Goal: Book appointment/travel/reservation

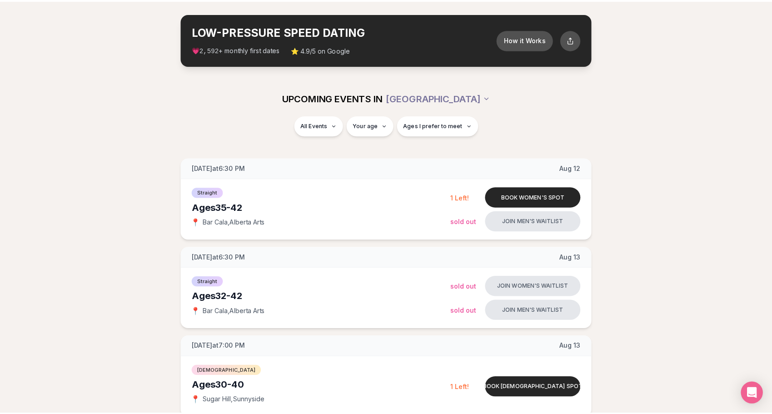
scroll to position [45, 0]
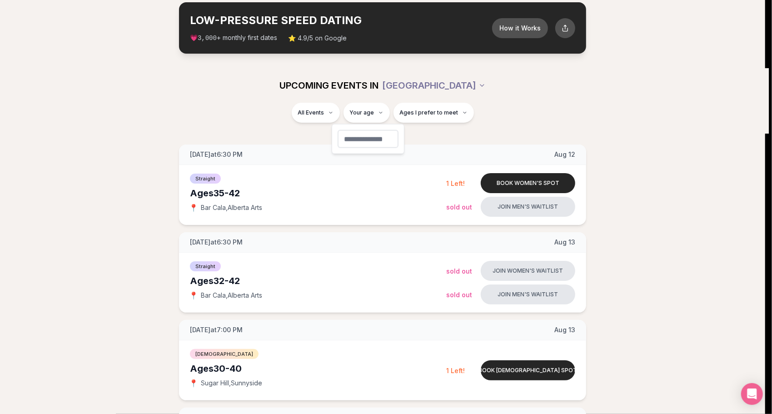
type input "**"
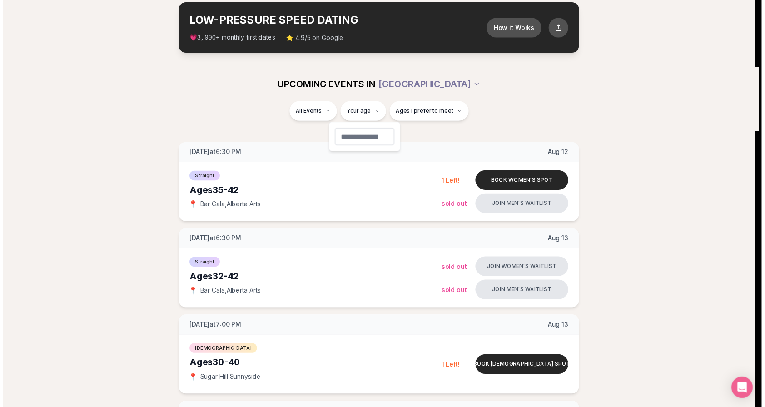
scroll to position [44, 0]
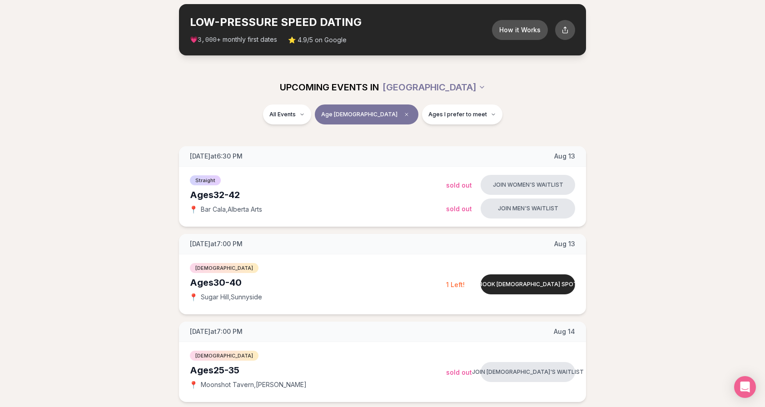
click at [442, 124] on div "All Events Age [DEMOGRAPHIC_DATA] Ages I prefer to meet" at bounding box center [382, 116] width 509 height 24
click at [441, 119] on button "Ages I prefer to meet" at bounding box center [462, 114] width 80 height 20
click at [398, 147] on button "Around my age" at bounding box center [395, 148] width 7 height 7
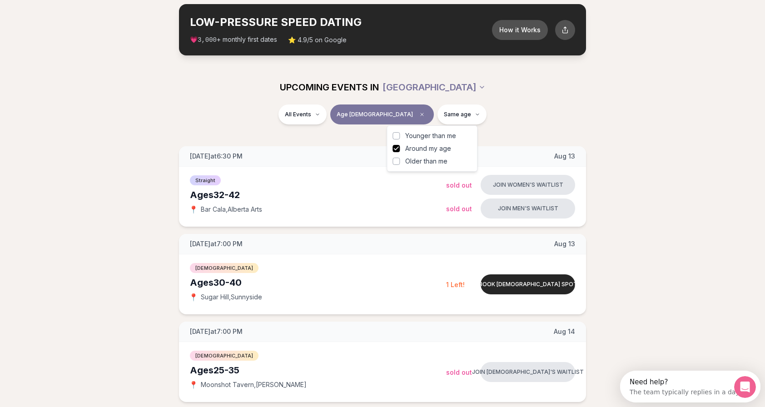
click at [398, 139] on button "Younger than me" at bounding box center [395, 135] width 7 height 7
click at [364, 133] on div "All Events Age [DEMOGRAPHIC_DATA] Younger + Same age" at bounding box center [382, 119] width 765 height 31
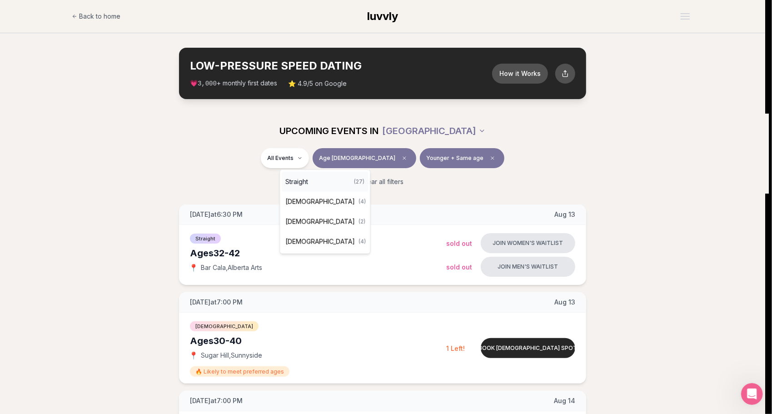
click at [304, 182] on span "Straight" at bounding box center [296, 181] width 23 height 9
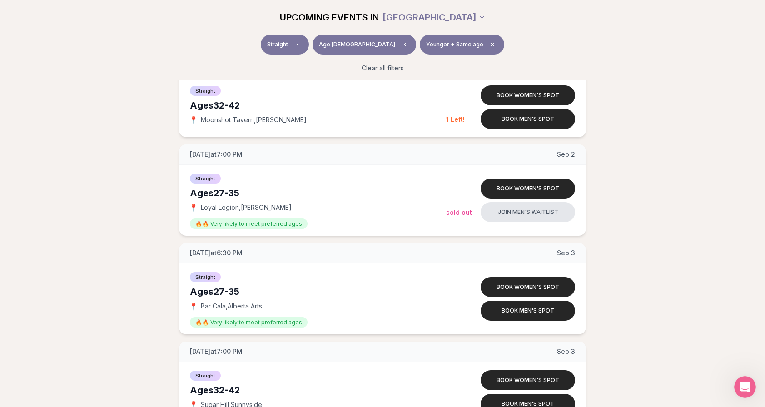
scroll to position [908, 0]
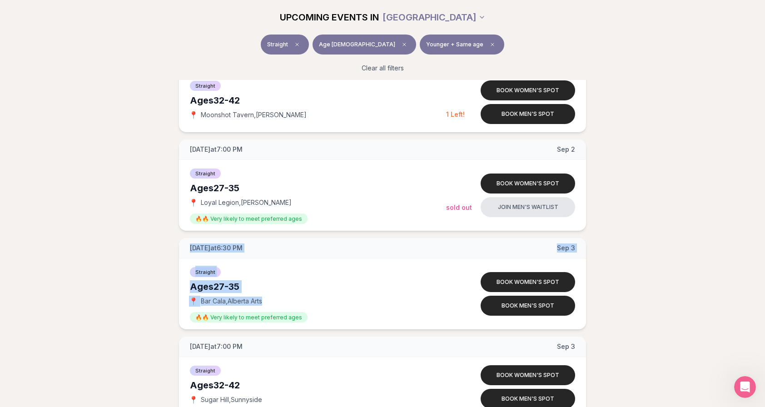
drag, startPoint x: 173, startPoint y: 241, endPoint x: 147, endPoint y: 317, distance: 79.9
drag, startPoint x: 147, startPoint y: 317, endPoint x: 114, endPoint y: 270, distance: 56.7
click at [217, 286] on div "Ages [DEMOGRAPHIC_DATA]" at bounding box center [318, 286] width 256 height 13
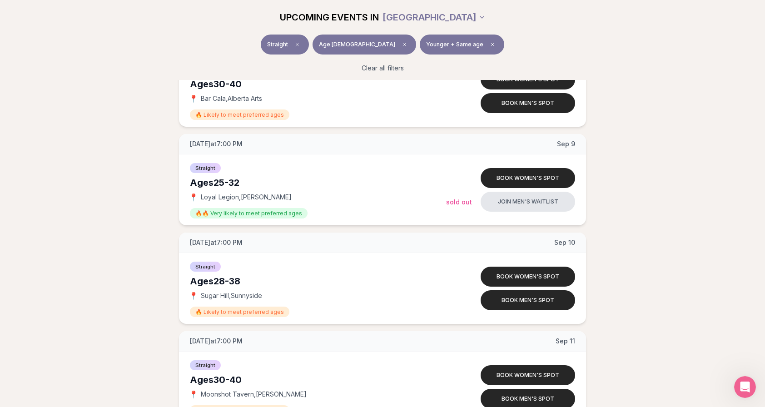
scroll to position [1499, 0]
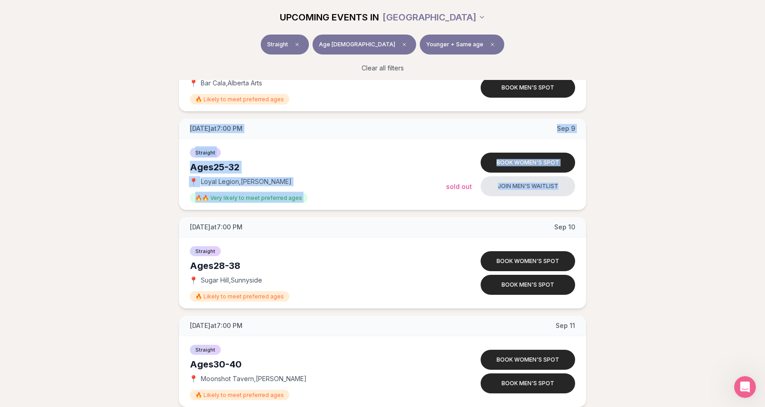
drag, startPoint x: 177, startPoint y: 127, endPoint x: 598, endPoint y: 174, distance: 423.7
drag, startPoint x: 598, startPoint y: 174, endPoint x: 595, endPoint y: 186, distance: 12.1
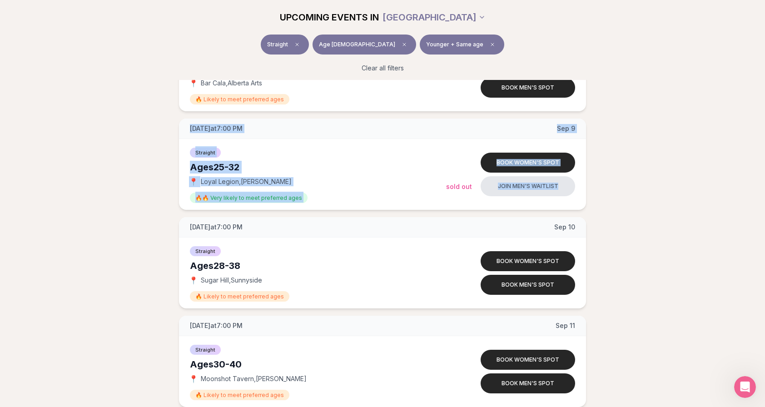
drag, startPoint x: 625, startPoint y: 193, endPoint x: 178, endPoint y: 113, distance: 454.4
drag, startPoint x: 178, startPoint y: 113, endPoint x: 164, endPoint y: 123, distance: 16.6
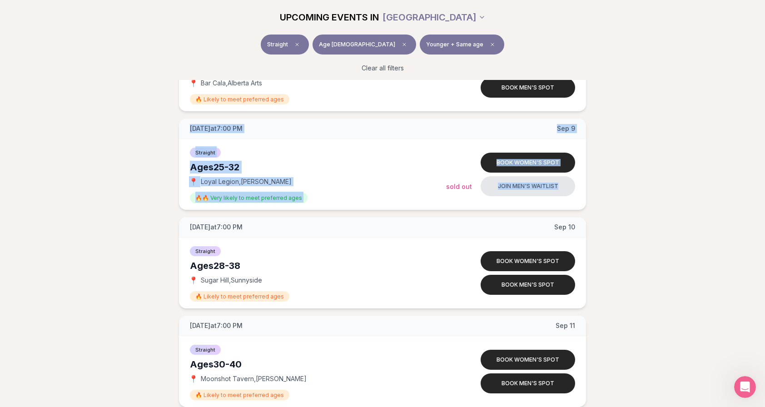
drag, startPoint x: 165, startPoint y: 122, endPoint x: 630, endPoint y: 184, distance: 468.3
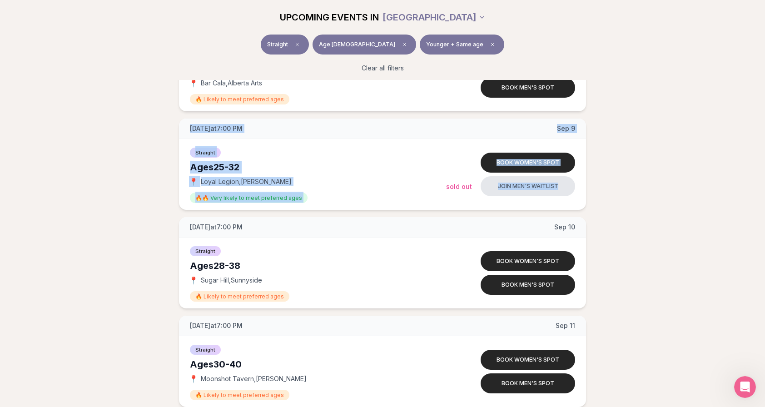
drag, startPoint x: 669, startPoint y: 184, endPoint x: 170, endPoint y: 122, distance: 502.6
drag, startPoint x: 170, startPoint y: 122, endPoint x: 148, endPoint y: 143, distance: 30.5
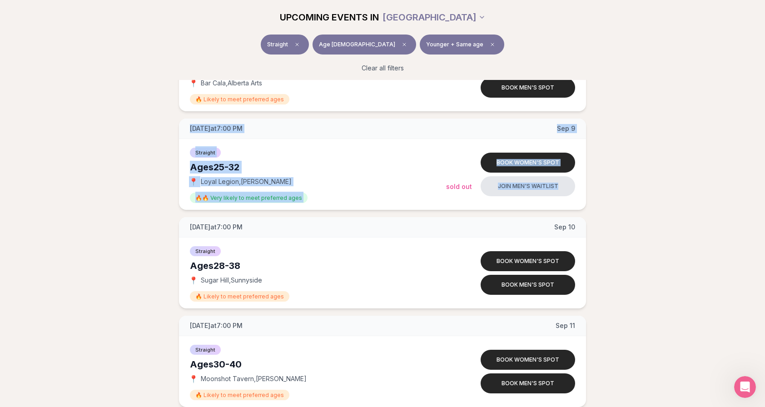
drag, startPoint x: 166, startPoint y: 122, endPoint x: 710, endPoint y: 193, distance: 548.3
drag, startPoint x: 710, startPoint y: 193, endPoint x: 595, endPoint y: 192, distance: 114.9
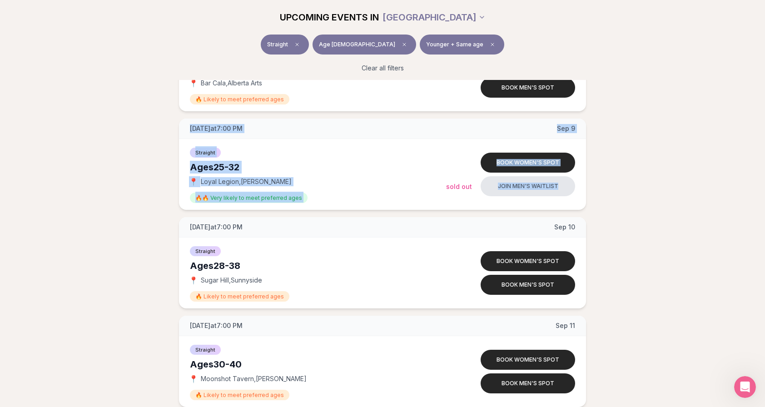
drag, startPoint x: 634, startPoint y: 188, endPoint x: 141, endPoint y: 117, distance: 497.9
drag, startPoint x: 141, startPoint y: 117, endPoint x: 116, endPoint y: 163, distance: 52.4
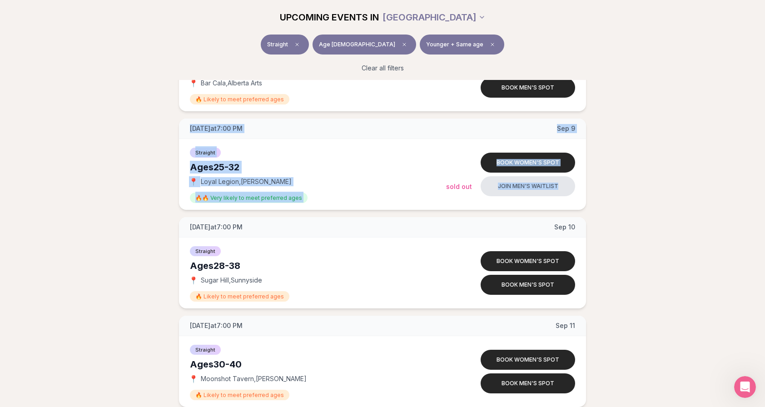
drag, startPoint x: 162, startPoint y: 108, endPoint x: 636, endPoint y: 187, distance: 480.3
drag, startPoint x: 636, startPoint y: 187, endPoint x: 609, endPoint y: 188, distance: 27.3
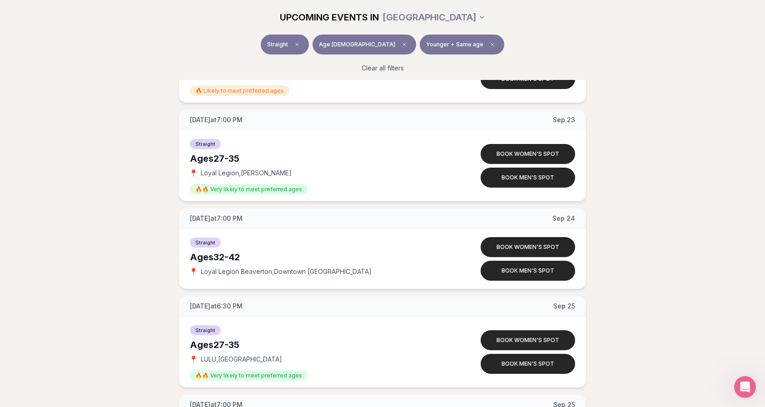
scroll to position [2089, 0]
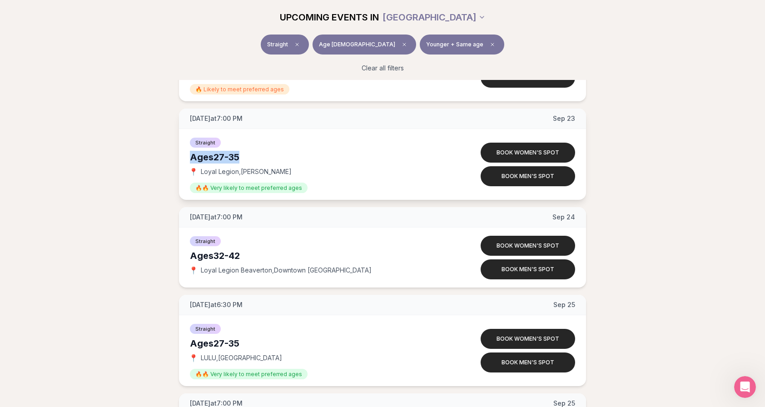
drag, startPoint x: 190, startPoint y: 157, endPoint x: 239, endPoint y: 152, distance: 48.9
click at [239, 152] on div "Ages [DEMOGRAPHIC_DATA]" at bounding box center [318, 157] width 256 height 13
drag, startPoint x: 239, startPoint y: 152, endPoint x: 225, endPoint y: 154, distance: 13.7
click at [225, 154] on div "Ages [DEMOGRAPHIC_DATA]" at bounding box center [318, 157] width 256 height 13
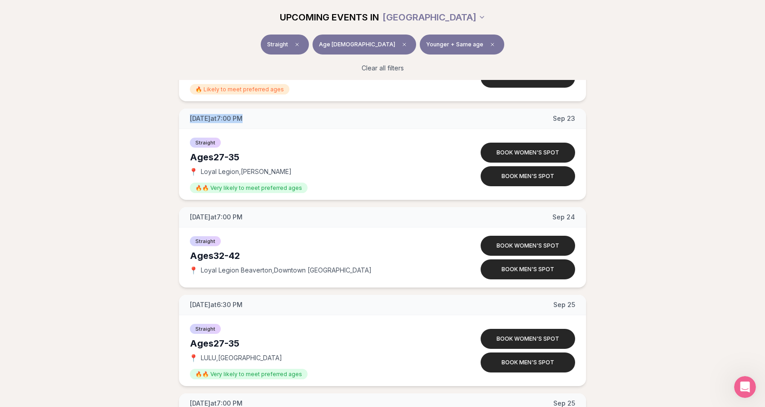
drag, startPoint x: 258, startPoint y: 111, endPoint x: 177, endPoint y: 121, distance: 81.5
drag, startPoint x: 191, startPoint y: 113, endPoint x: 253, endPoint y: 114, distance: 62.7
click at [253, 114] on div "[DATE] at 7:00 PM [DATE]" at bounding box center [382, 119] width 407 height 20
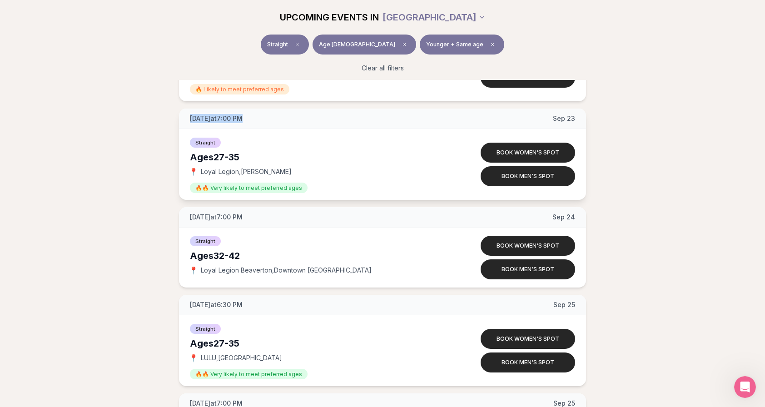
click at [253, 114] on div "[DATE] at 7:00 PM [DATE]" at bounding box center [382, 119] width 407 height 20
drag, startPoint x: 255, startPoint y: 113, endPoint x: 190, endPoint y: 119, distance: 65.7
click at [190, 119] on div "[DATE] at 7:00 PM [DATE]" at bounding box center [382, 119] width 407 height 20
click at [190, 119] on span "[DATE] at 7:00 PM" at bounding box center [216, 118] width 53 height 9
click at [191, 114] on span "[DATE] at 7:00 PM" at bounding box center [216, 118] width 53 height 9
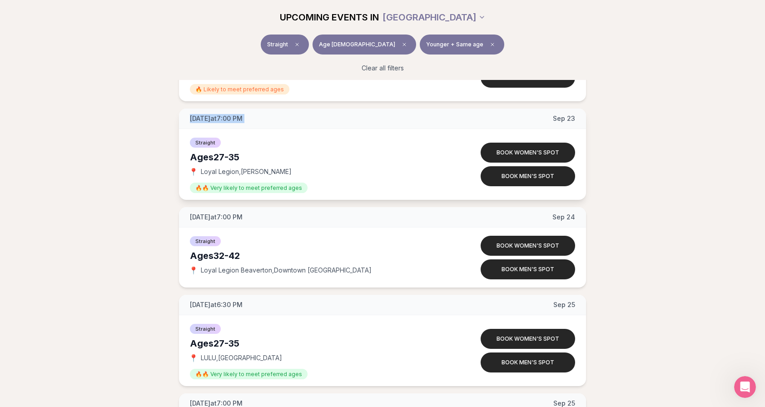
drag, startPoint x: 191, startPoint y: 114, endPoint x: 251, endPoint y: 110, distance: 60.5
click at [251, 110] on div "[DATE] at 7:00 PM [DATE]" at bounding box center [382, 119] width 407 height 20
drag, startPoint x: 251, startPoint y: 110, endPoint x: 177, endPoint y: 120, distance: 74.7
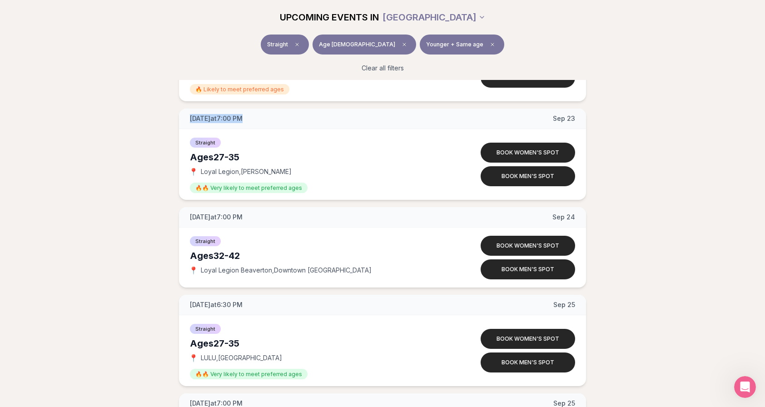
click at [179, 115] on div "[DATE] at 7:00 PM [DATE]" at bounding box center [382, 119] width 407 height 20
drag, startPoint x: 184, startPoint y: 111, endPoint x: 262, endPoint y: 113, distance: 77.7
click at [262, 113] on div "[DATE] at 7:00 PM [DATE]" at bounding box center [382, 119] width 407 height 20
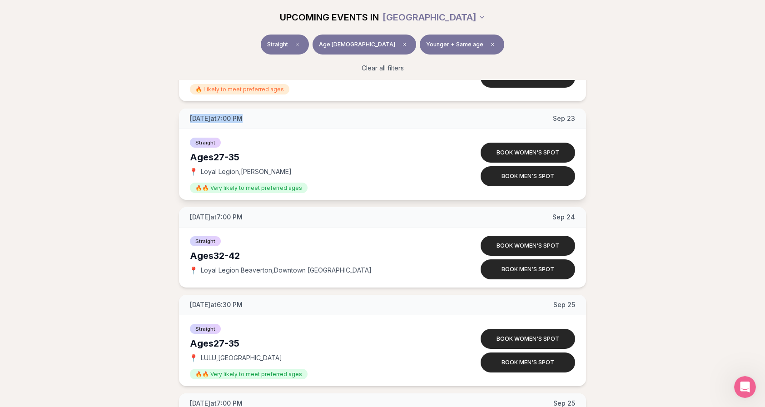
click at [260, 114] on div "[DATE] at 7:00 PM [DATE]" at bounding box center [382, 119] width 407 height 20
click at [264, 114] on div "[DATE] at 7:00 PM [DATE]" at bounding box center [382, 119] width 407 height 20
drag, startPoint x: 254, startPoint y: 109, endPoint x: 190, endPoint y: 111, distance: 64.6
click at [190, 111] on div "[DATE] at 7:00 PM [DATE]" at bounding box center [382, 119] width 407 height 20
drag, startPoint x: 143, startPoint y: 172, endPoint x: 138, endPoint y: 173, distance: 4.6
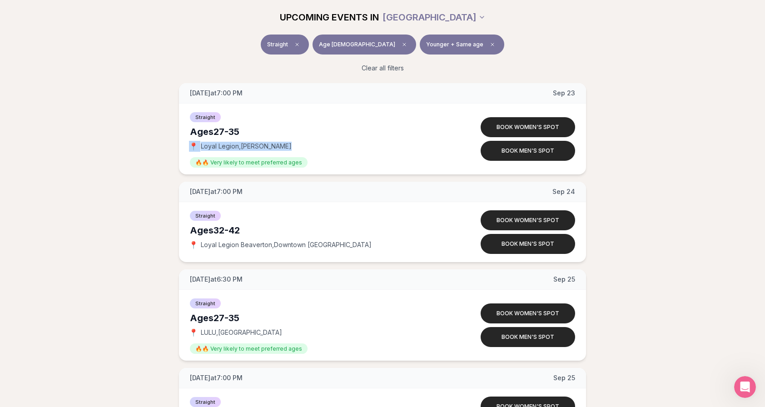
scroll to position [2135, 0]
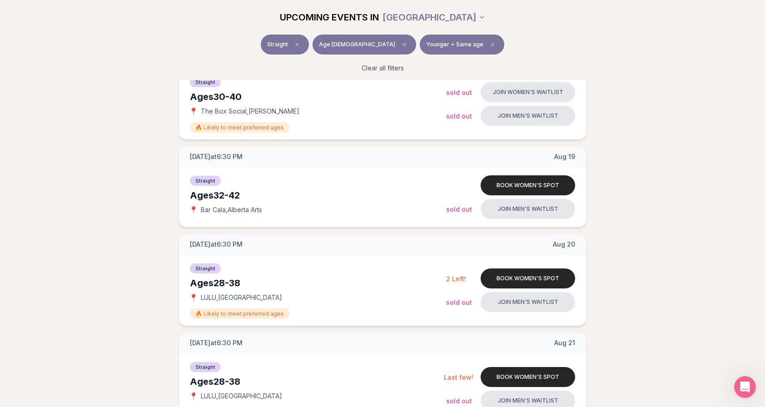
scroll to position [0, 0]
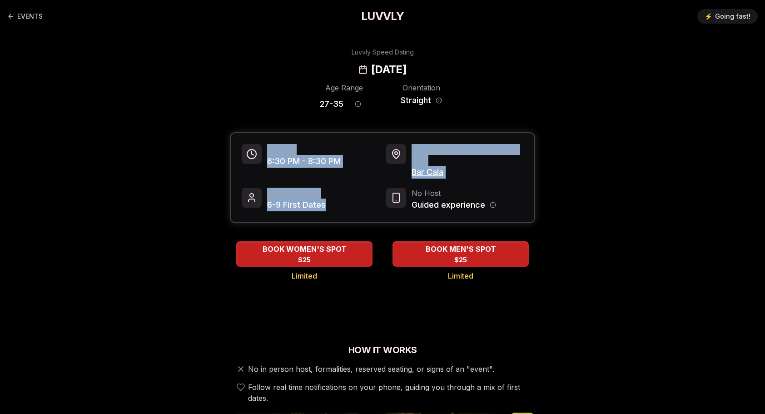
drag, startPoint x: 313, startPoint y: 183, endPoint x: 229, endPoint y: 140, distance: 94.0
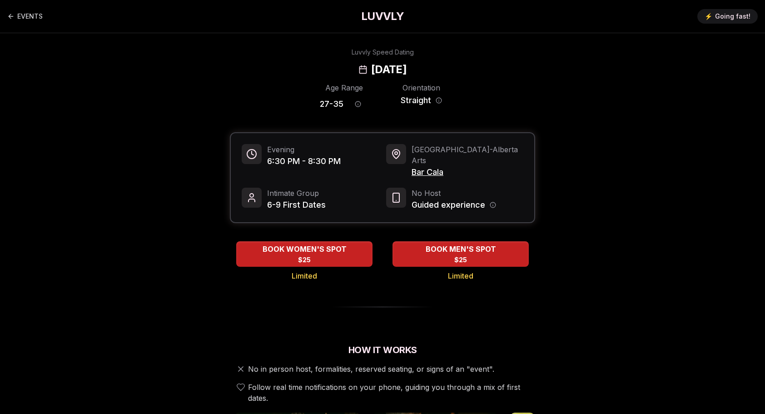
drag, startPoint x: 229, startPoint y: 140, endPoint x: 198, endPoint y: 143, distance: 31.0
